Goal: Task Accomplishment & Management: Use online tool/utility

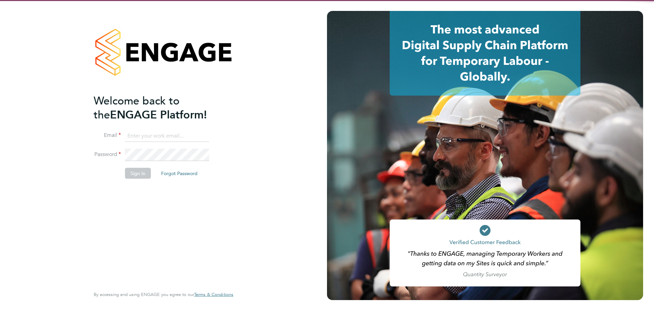
type input "mason.roberts@castlefieldrecruitment.com"
click at [136, 170] on button "Sign In" at bounding box center [138, 173] width 26 height 11
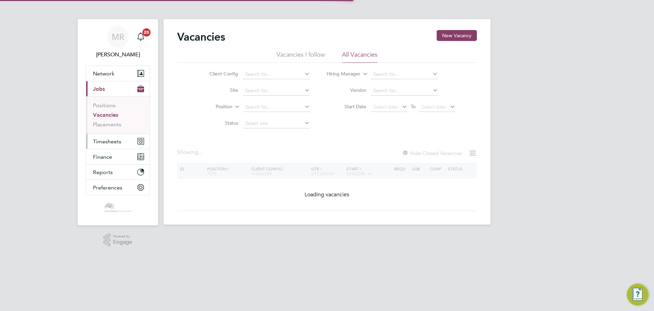
click at [122, 141] on button "Timesheets" at bounding box center [117, 141] width 63 height 15
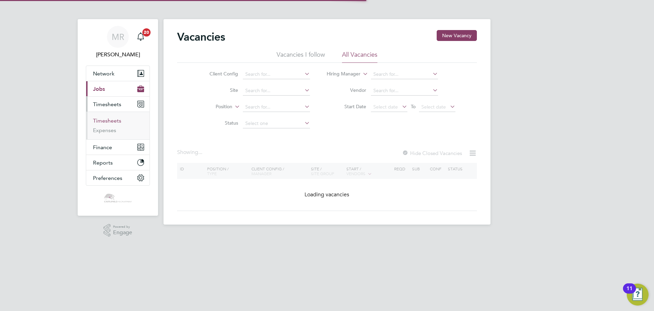
click at [113, 122] on link "Timesheets" at bounding box center [107, 120] width 28 height 6
